Goal: Task Accomplishment & Management: Complete application form

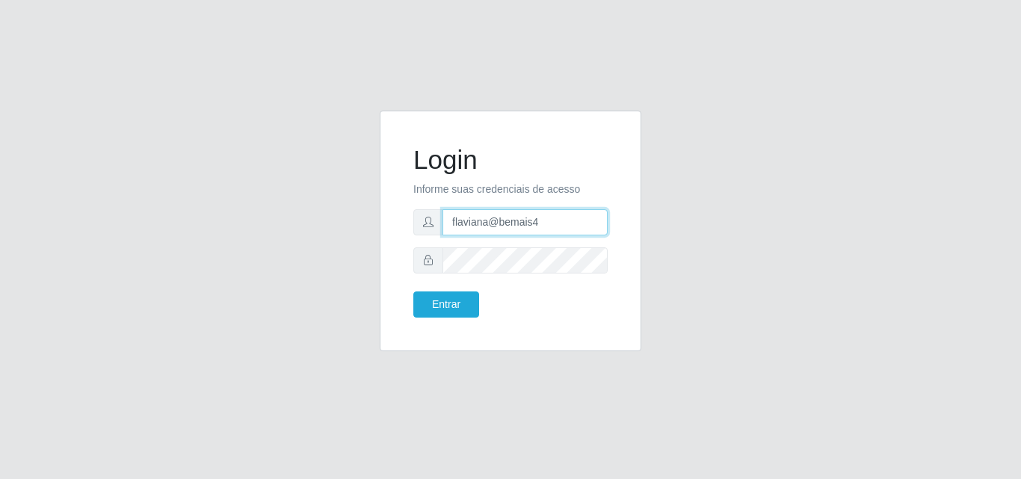
click at [537, 225] on input "flaviana@bemais4" at bounding box center [525, 222] width 165 height 26
type input "flaviana@b3ruas"
click at [413, 292] on button "Entrar" at bounding box center [446, 305] width 66 height 26
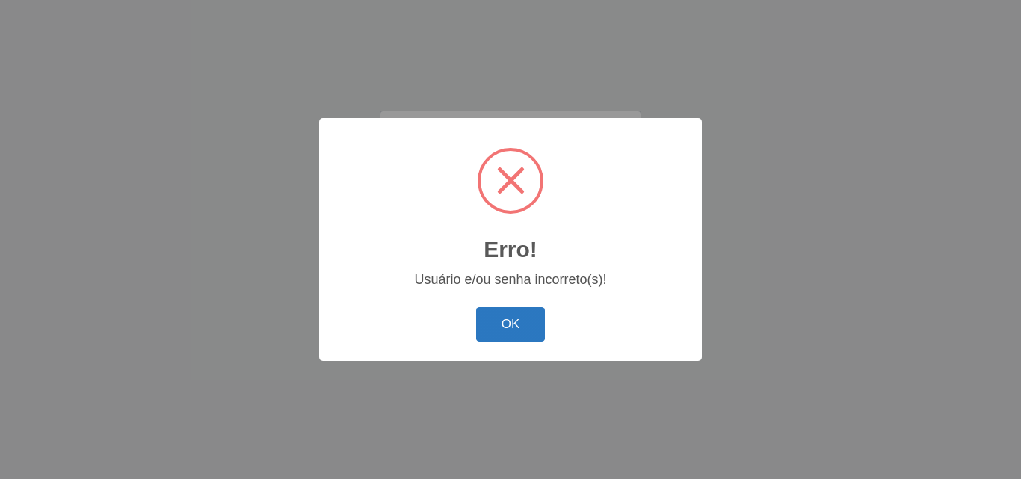
click at [514, 313] on button "OK" at bounding box center [511, 324] width 70 height 35
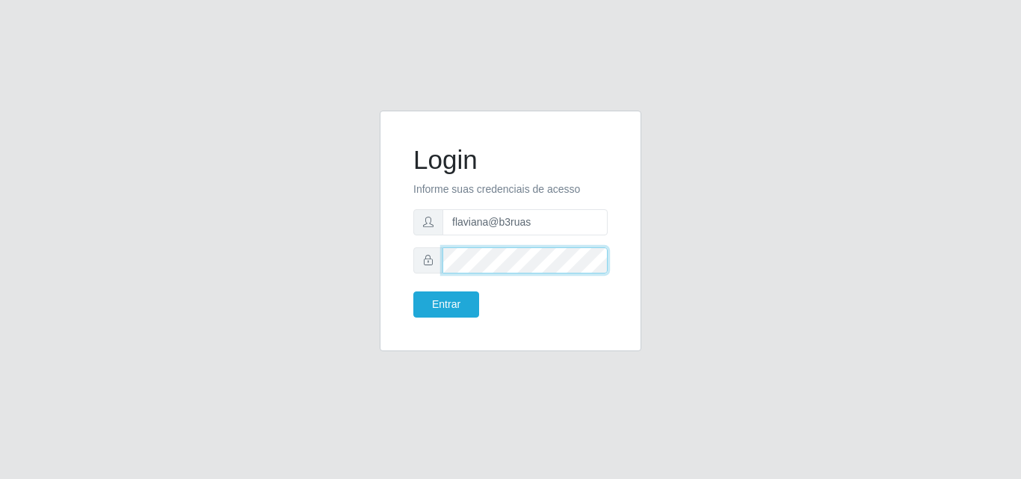
click at [428, 262] on div at bounding box center [510, 260] width 194 height 26
click at [413, 292] on button "Entrar" at bounding box center [446, 305] width 66 height 26
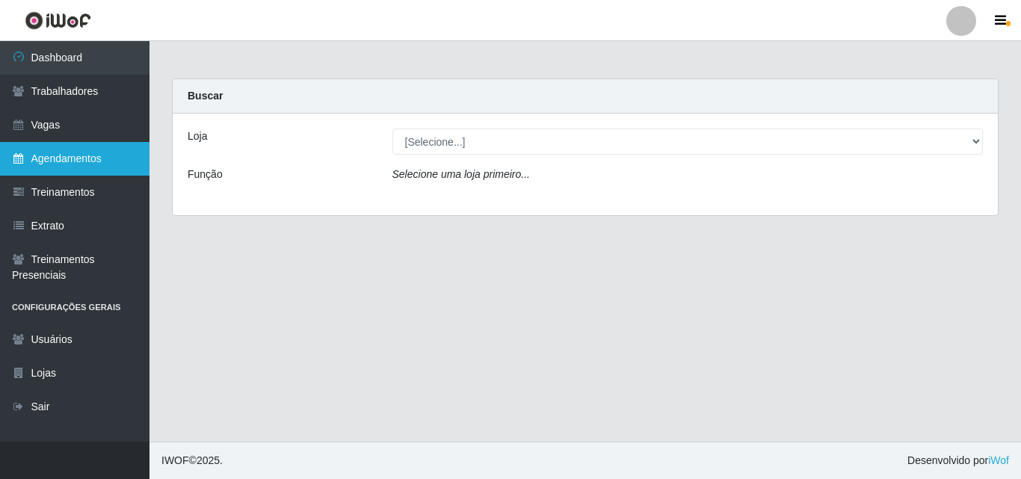
click at [57, 159] on link "Agendamentos" at bounding box center [75, 159] width 150 height 34
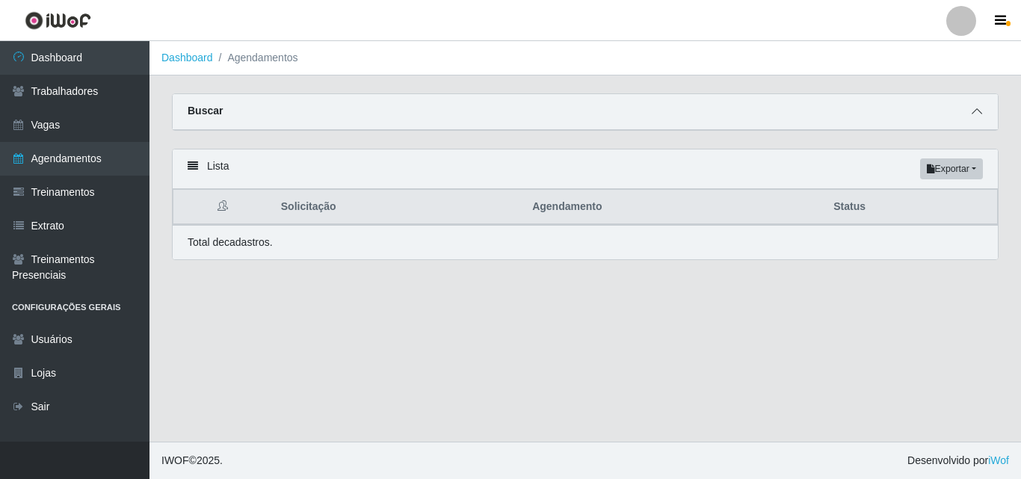
click at [975, 114] on icon at bounding box center [977, 111] width 10 height 10
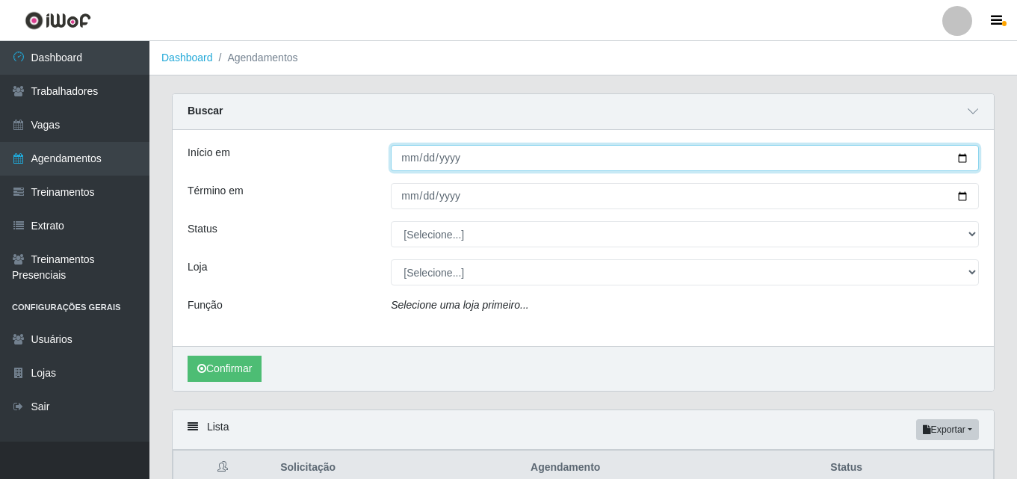
click at [407, 160] on input "Início em" at bounding box center [685, 158] width 588 height 26
type input "[DATE]"
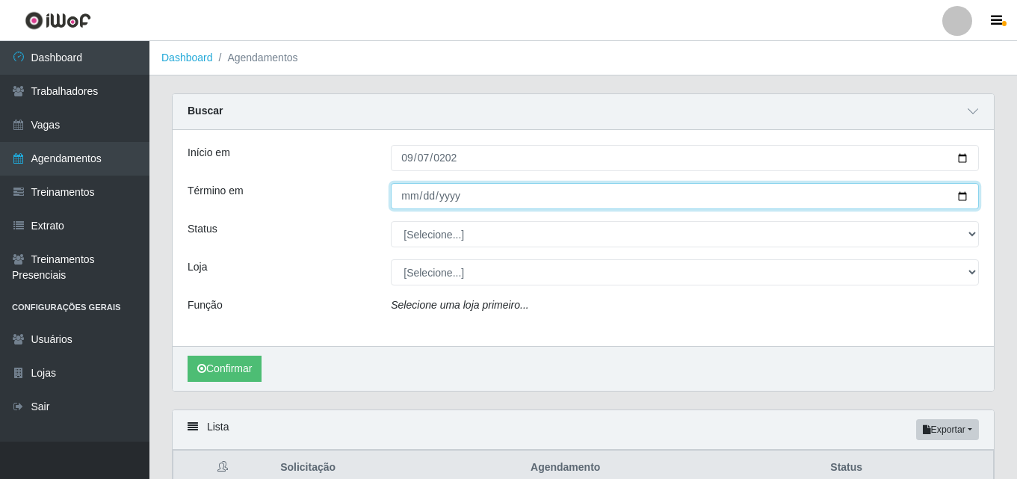
click at [403, 193] on input "Término em" at bounding box center [685, 196] width 588 height 26
type input "[DATE]"
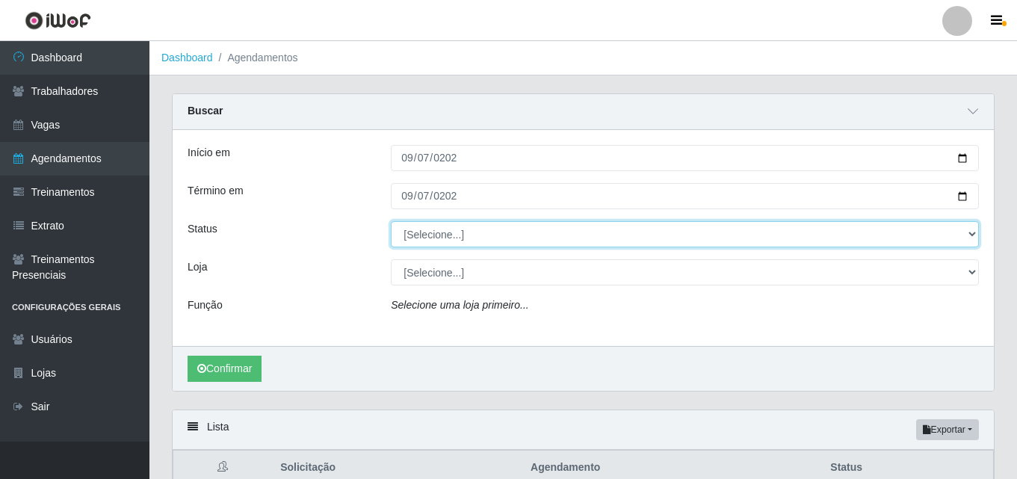
click at [447, 229] on select "[Selecione...] AGENDADO AGUARDANDO LIBERAR EM ANDAMENTO EM REVISÃO FINALIZADO C…" at bounding box center [685, 234] width 588 height 26
select select "FINALIZADO"
click at [391, 222] on select "[Selecione...] AGENDADO AGUARDANDO LIBERAR EM ANDAMENTO EM REVISÃO FINALIZADO C…" at bounding box center [685, 234] width 588 height 26
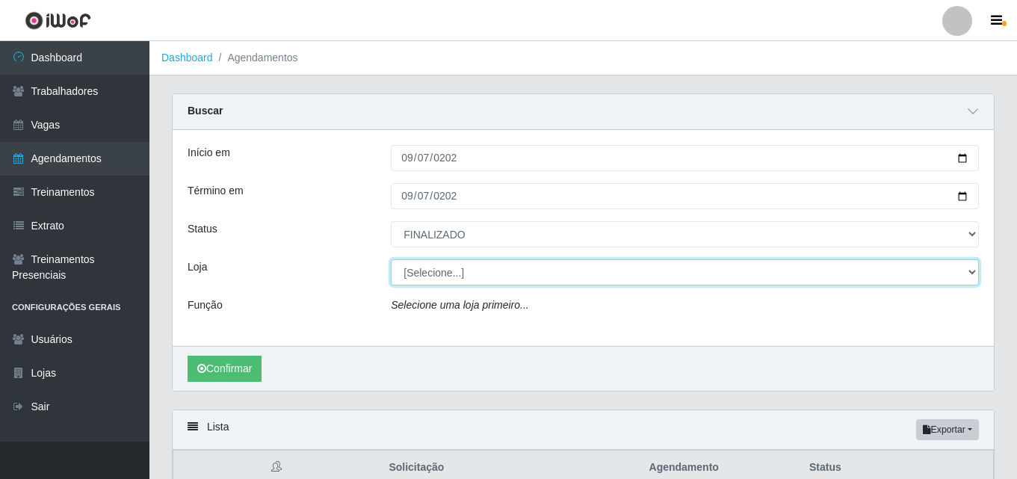
click at [438, 279] on select "[Selecione...] Bemais Supermercados - [GEOGRAPHIC_DATA]" at bounding box center [685, 272] width 588 height 26
select select "249"
click at [391, 260] on select "[Selecione...] Bemais Supermercados - [GEOGRAPHIC_DATA]" at bounding box center [685, 272] width 588 height 26
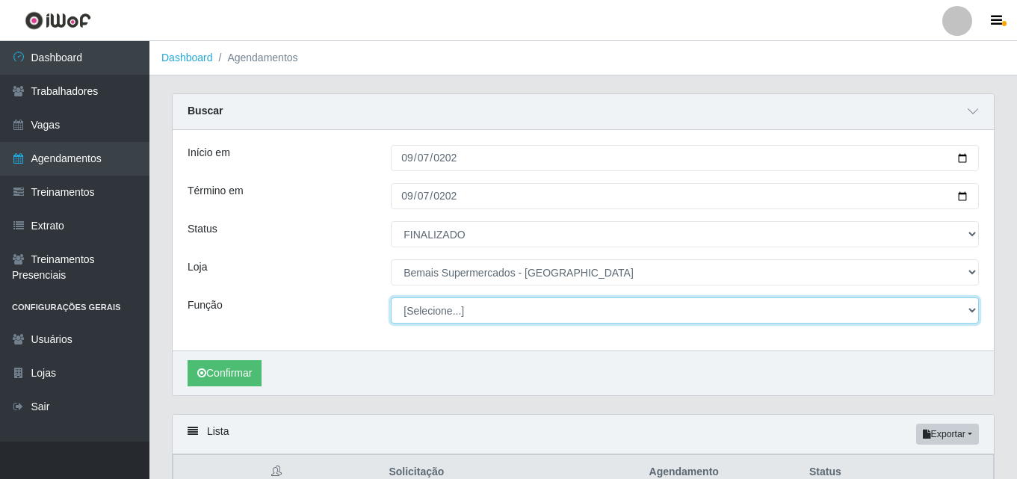
click at [450, 309] on select "[Selecione...] ASG ASG + ASG ++ Auxiliar de Depósito Auxiliar de Depósito + Aux…" at bounding box center [685, 311] width 588 height 26
click at [391, 298] on select "[Selecione...] ASG ASG + ASG ++ Auxiliar de Depósito Auxiliar de Depósito + Aux…" at bounding box center [685, 311] width 588 height 26
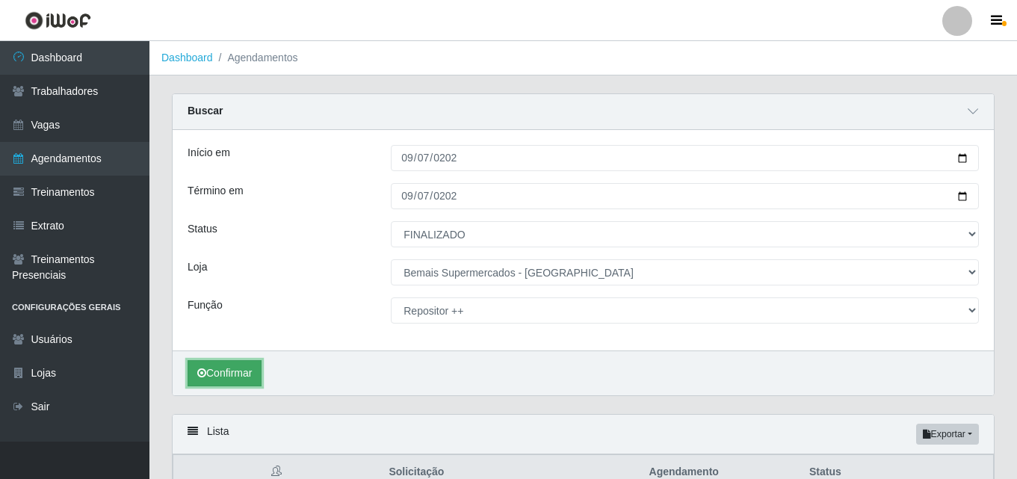
click at [243, 373] on button "Confirmar" at bounding box center [225, 373] width 74 height 26
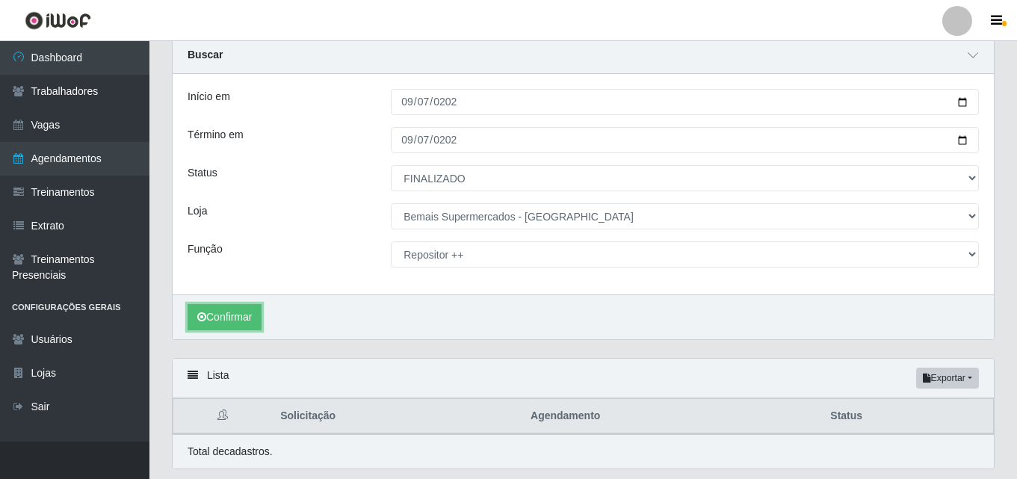
scroll to position [102, 0]
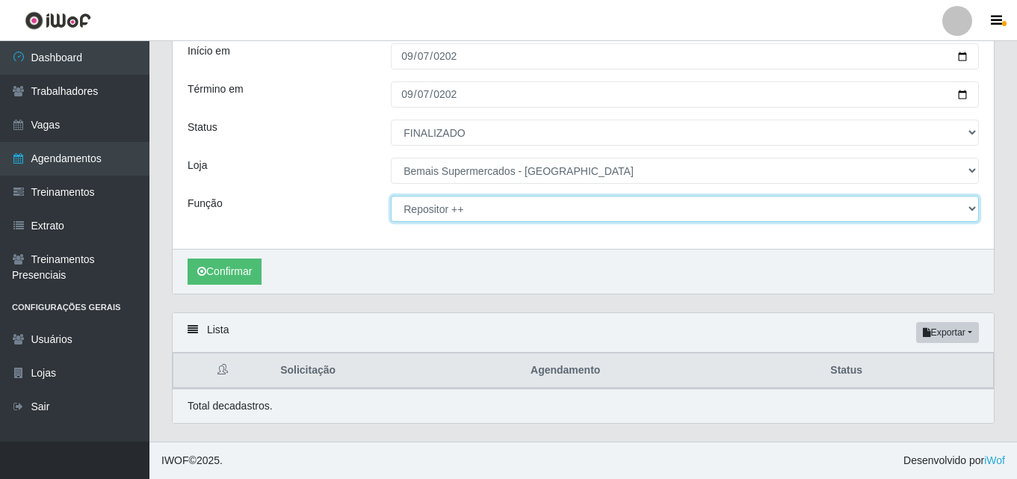
click at [455, 209] on select "[Selecione...] ASG ASG + ASG ++ Auxiliar de Depósito Auxiliar de Depósito + Aux…" at bounding box center [685, 209] width 588 height 26
click at [391, 196] on select "[Selecione...] ASG ASG + ASG ++ Auxiliar de Depósito Auxiliar de Depósito + Aux…" at bounding box center [685, 209] width 588 height 26
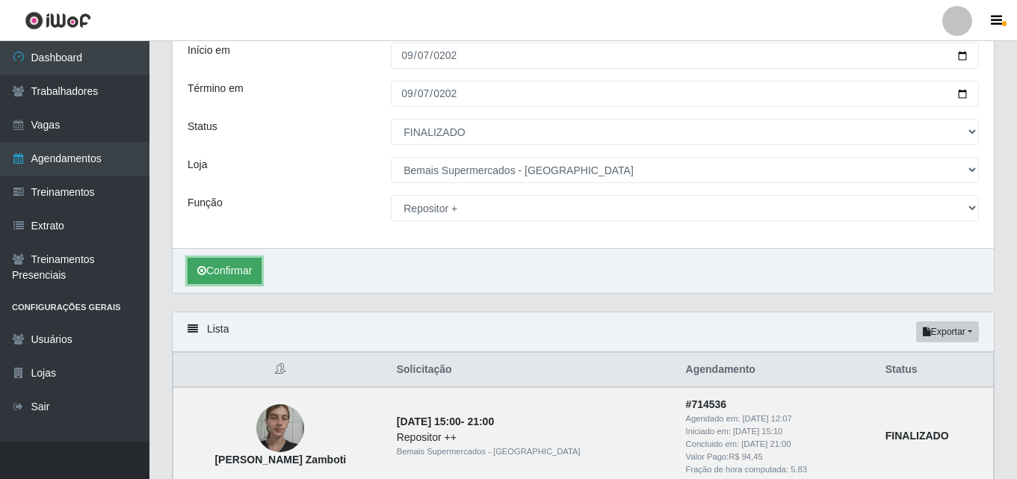
click at [243, 270] on button "Confirmar" at bounding box center [225, 271] width 74 height 26
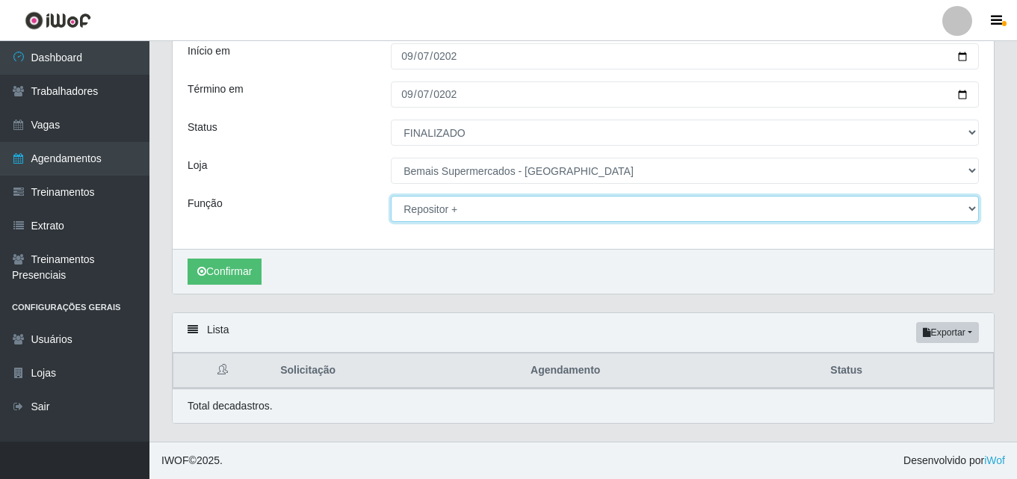
click at [441, 203] on select "[Selecione...] ASG ASG + ASG ++ Auxiliar de Depósito Auxiliar de Depósito + Aux…" at bounding box center [685, 209] width 588 height 26
click at [391, 196] on select "[Selecione...] ASG ASG + ASG ++ Auxiliar de Depósito Auxiliar de Depósito + Aux…" at bounding box center [685, 209] width 588 height 26
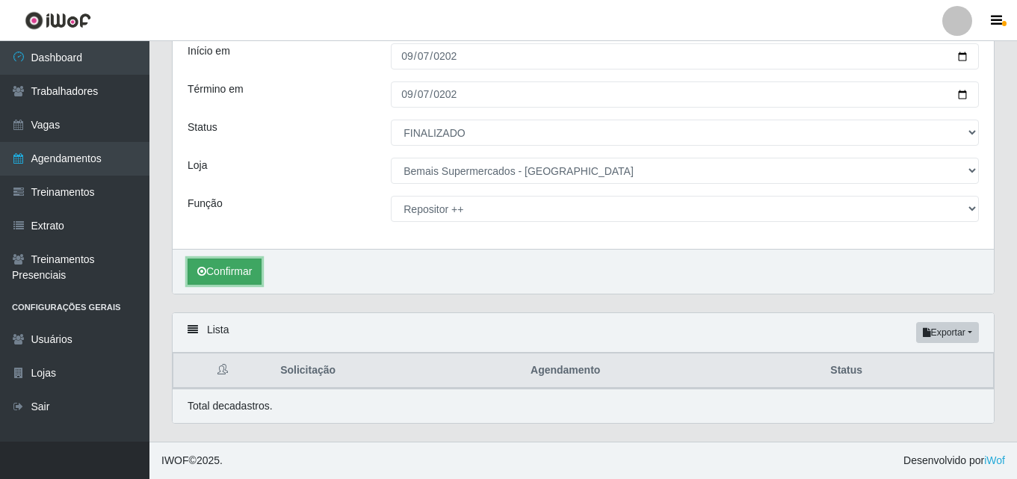
click at [231, 268] on button "Confirmar" at bounding box center [225, 272] width 74 height 26
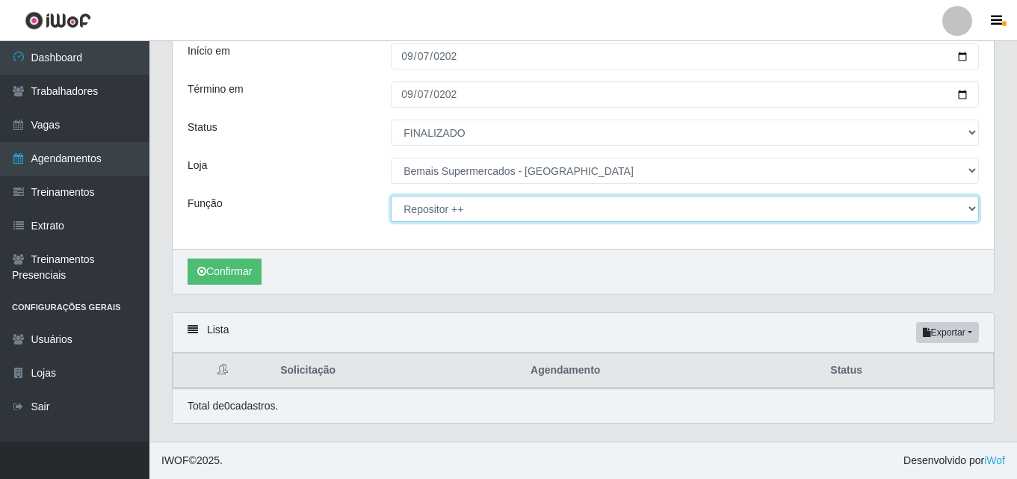
click at [466, 215] on select "[Selecione...] ASG ASG + ASG ++ Auxiliar de Depósito Auxiliar de Depósito + Aux…" at bounding box center [685, 209] width 588 height 26
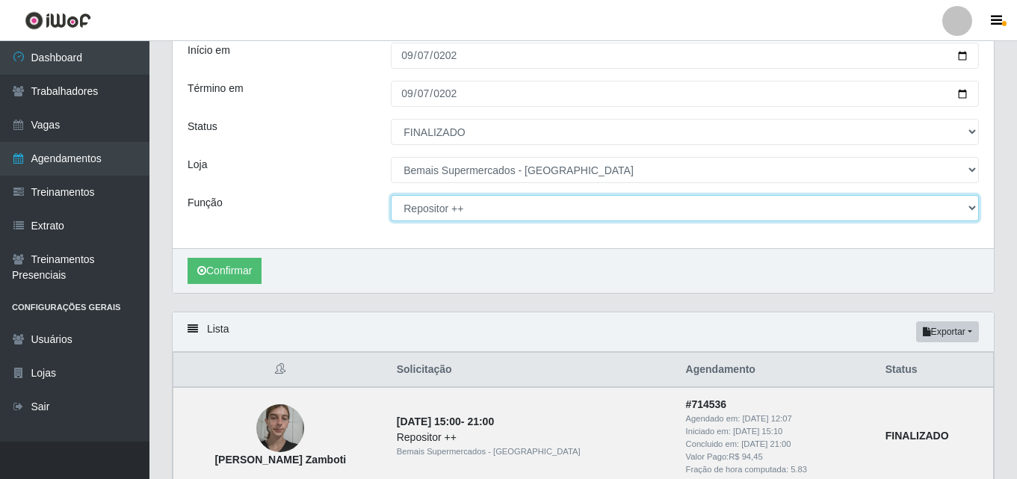
select select "82"
click at [391, 196] on select "[Selecione...] ASG ASG + ASG ++ Auxiliar de Depósito Auxiliar de Depósito + Aux…" at bounding box center [685, 208] width 588 height 26
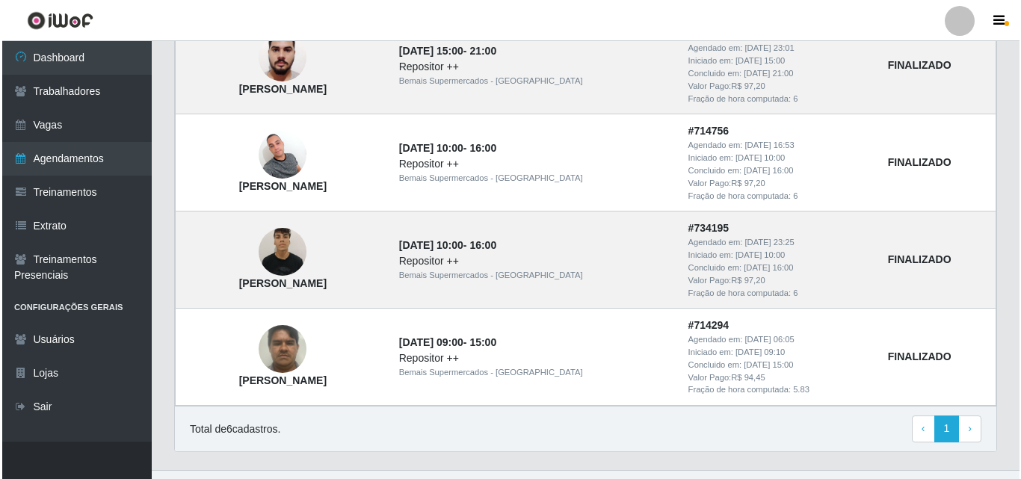
scroll to position [697, 0]
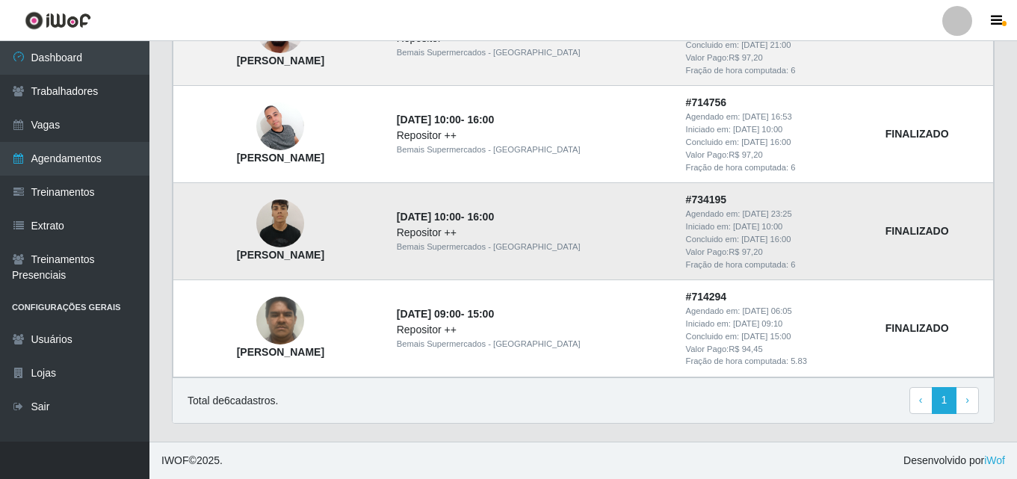
click at [304, 223] on img at bounding box center [280, 224] width 48 height 64
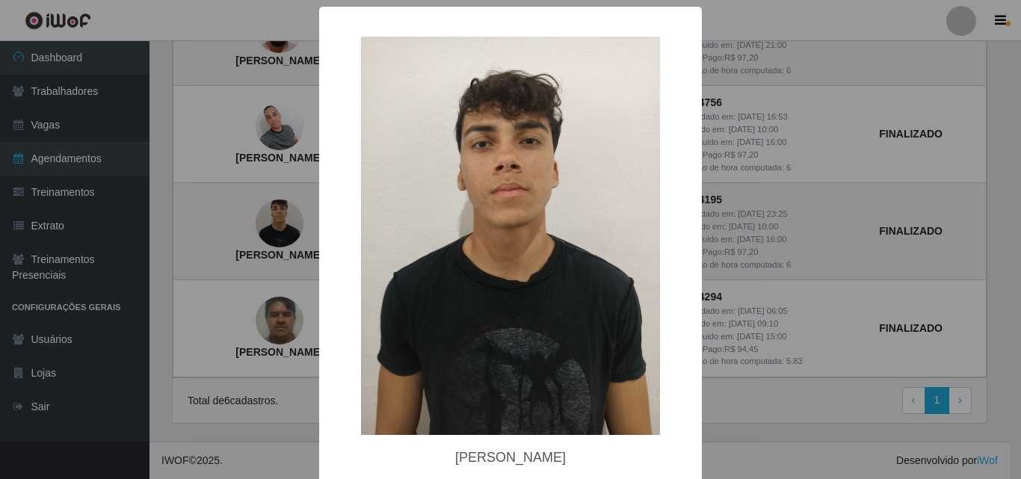
click at [858, 205] on div "× [PERSON_NAME] [PERSON_NAME]" at bounding box center [510, 239] width 1021 height 479
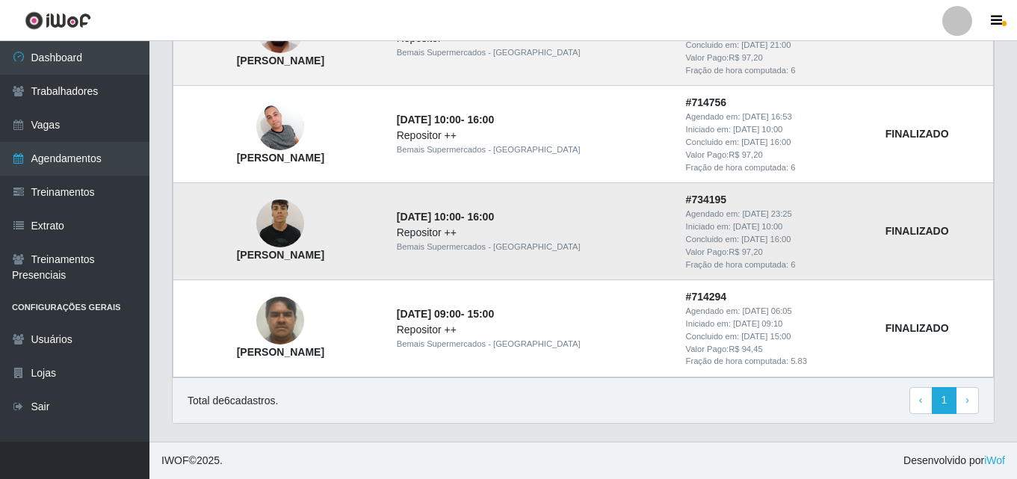
click at [304, 218] on img at bounding box center [280, 224] width 48 height 64
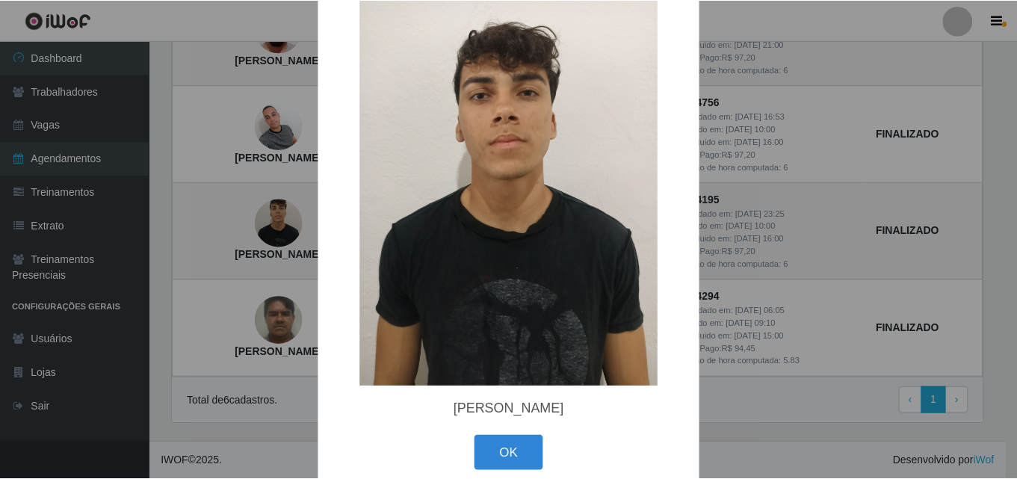
scroll to position [68, 0]
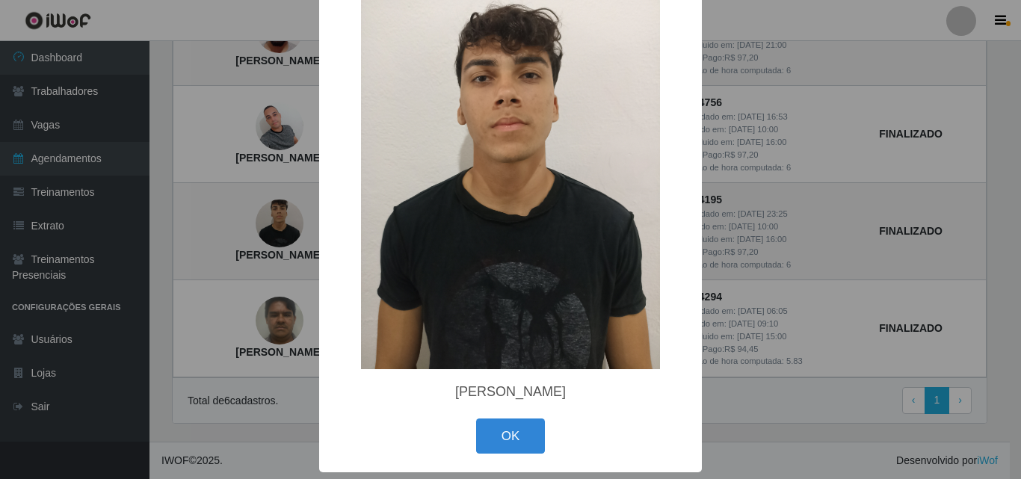
click at [818, 393] on div "× [PERSON_NAME] [PERSON_NAME]" at bounding box center [510, 239] width 1021 height 479
